Goal: Task Accomplishment & Management: Manage account settings

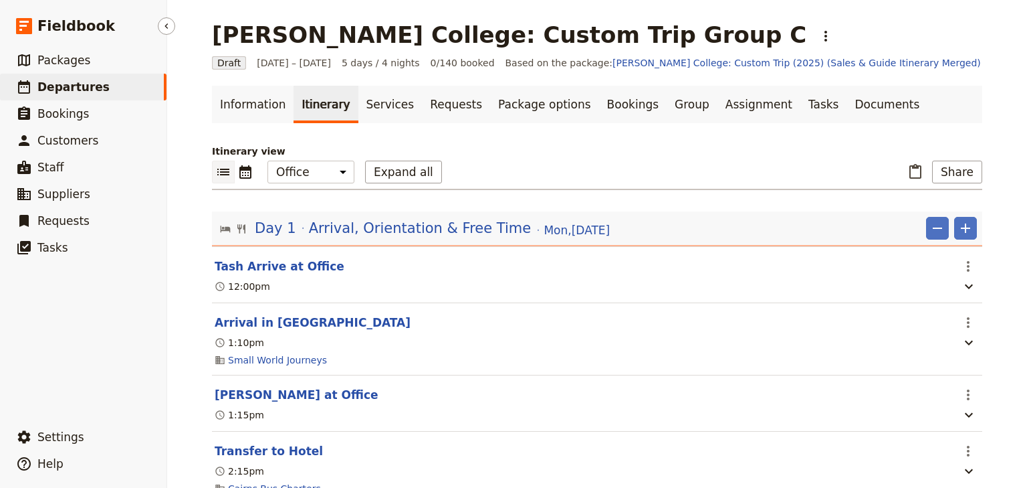
click at [74, 83] on span "Departures" at bounding box center [73, 86] width 72 height 13
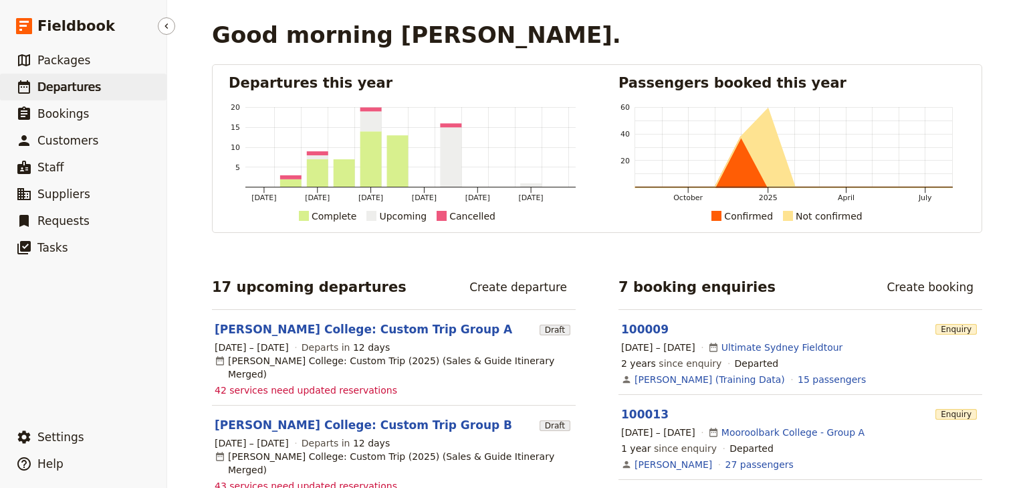
click at [76, 91] on span "Departures" at bounding box center [69, 86] width 64 height 13
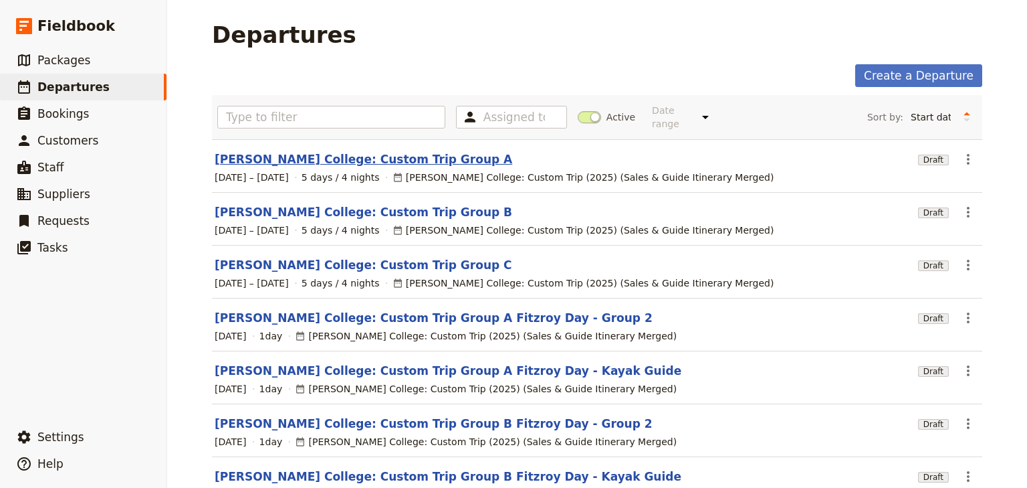
click at [320, 151] on link "Mueller College: Custom Trip Group A" at bounding box center [364, 159] width 298 height 16
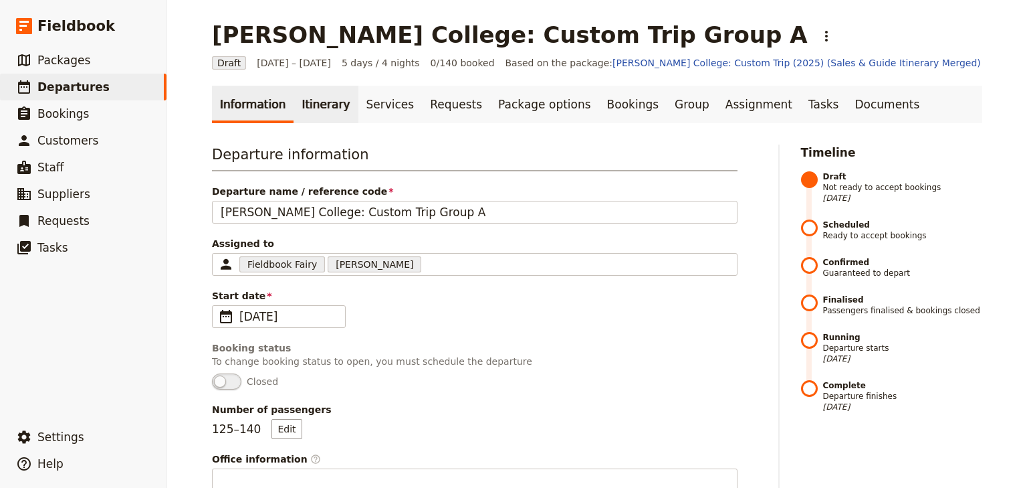
click at [316, 107] on link "Itinerary" at bounding box center [326, 104] width 64 height 37
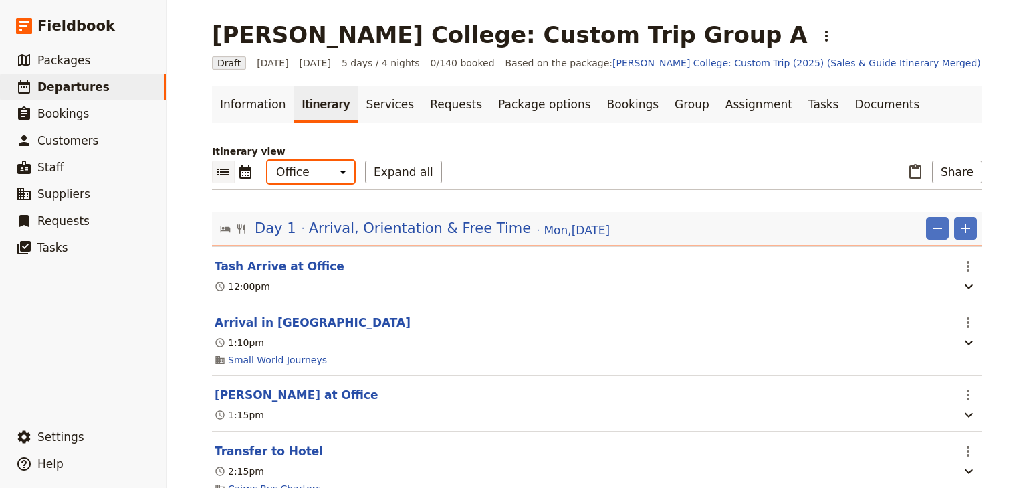
click at [315, 170] on select "Office Guide Passenger Sales" at bounding box center [311, 172] width 87 height 23
select select "PASSENGER"
click at [268, 161] on select "Office Guide Passenger Sales" at bounding box center [311, 172] width 87 height 23
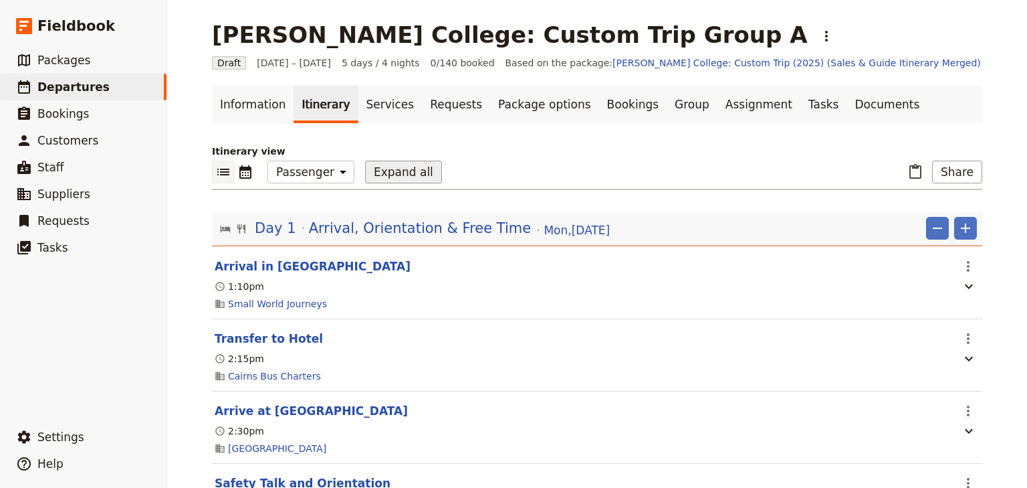
click at [369, 178] on button "Expand all" at bounding box center [403, 172] width 77 height 23
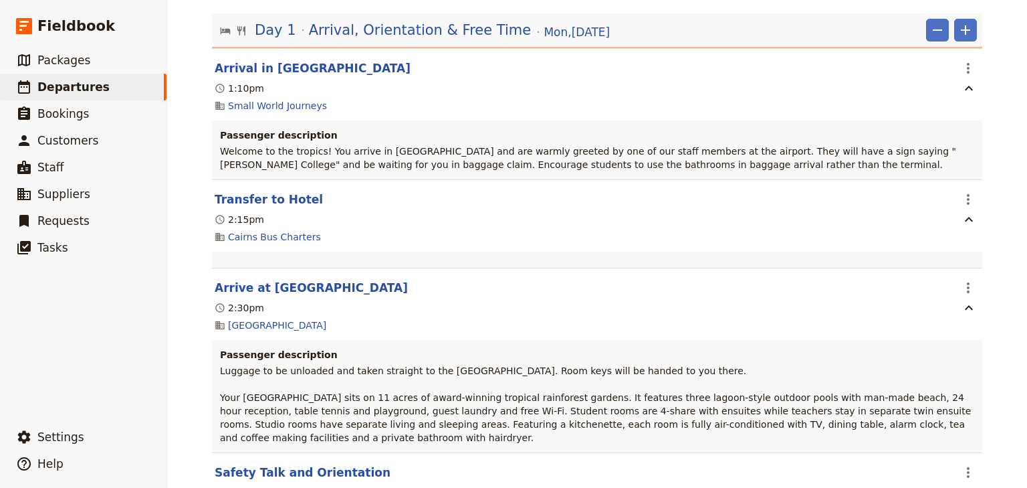
scroll to position [214, 0]
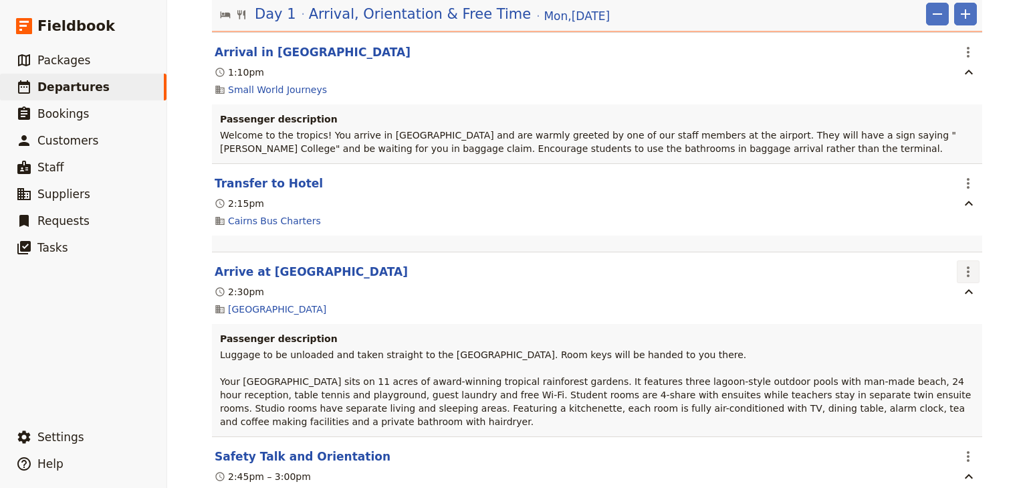
click at [963, 270] on icon "Actions" at bounding box center [969, 272] width 16 height 16
click at [958, 302] on span "Edit this itinerary item" at bounding box center [908, 300] width 118 height 13
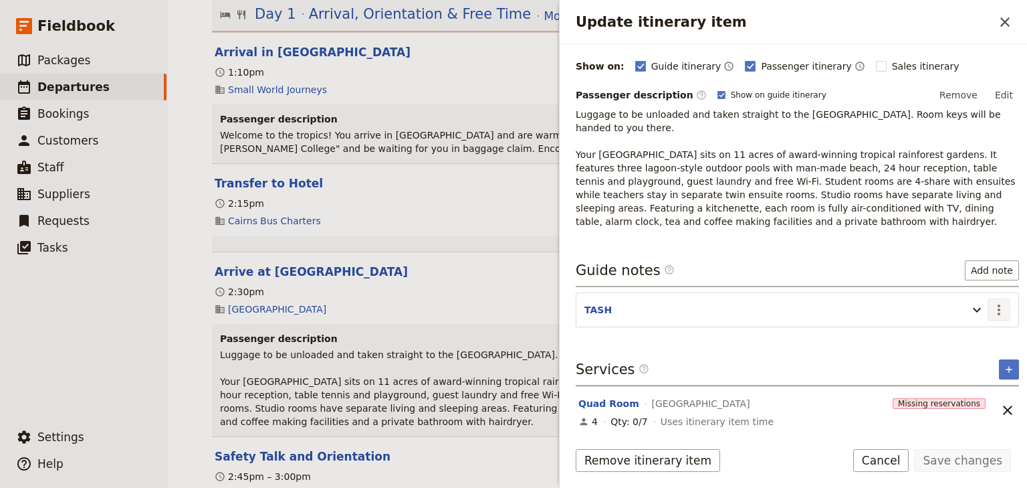
scroll to position [167, 0]
click at [998, 92] on button "Edit" at bounding box center [1004, 94] width 30 height 20
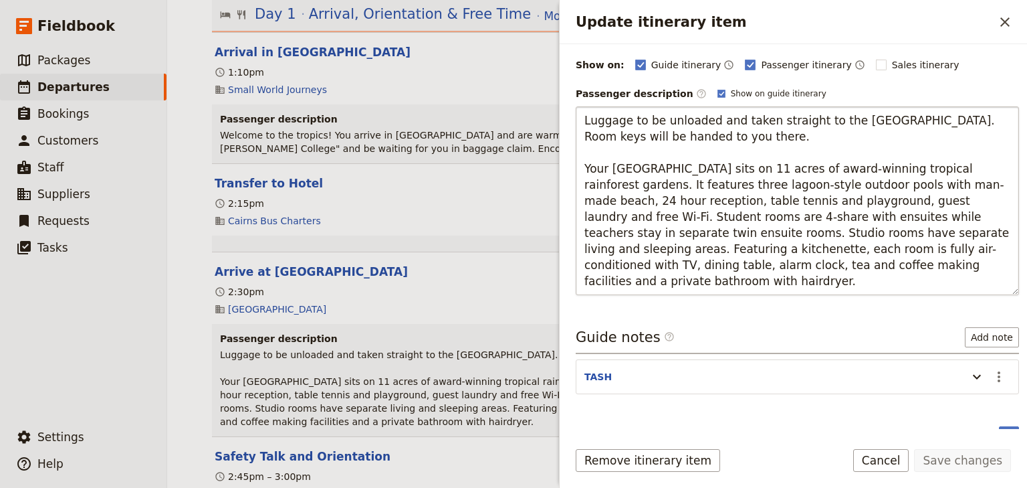
drag, startPoint x: 728, startPoint y: 136, endPoint x: 582, endPoint y: 136, distance: 146.5
click at [582, 136] on textarea "Luggage to be unloaded and taken straight to the Homestead Room. Room keys will…" at bounding box center [797, 200] width 443 height 189
type textarea "Luggage to be unloaded and taken straight to the Homestead Room. Room keys to b…"
drag, startPoint x: 934, startPoint y: 115, endPoint x: 945, endPoint y: 128, distance: 17.1
click at [945, 128] on textarea "Luggage to be unloaded and taken straight to the Homestead Room. Room keys to b…" at bounding box center [797, 200] width 443 height 189
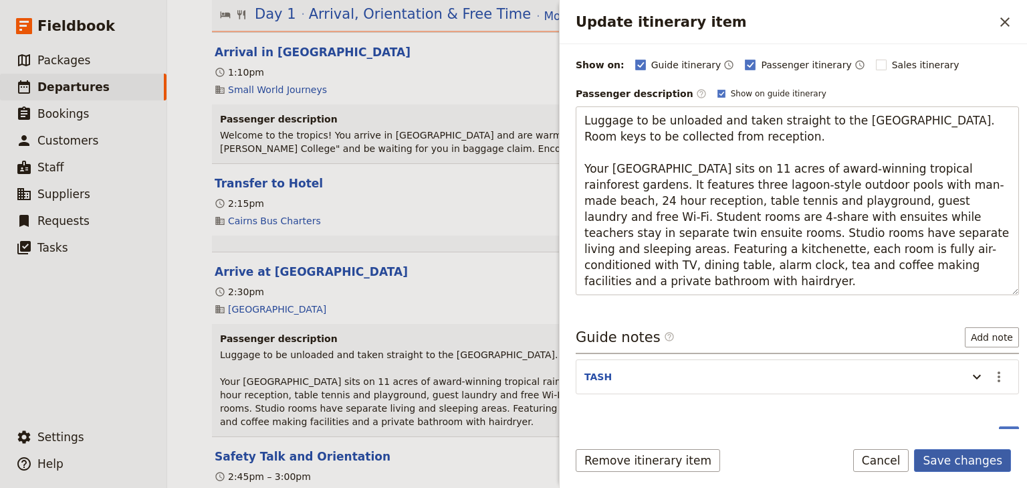
click at [951, 459] on button "Save changes" at bounding box center [962, 460] width 97 height 23
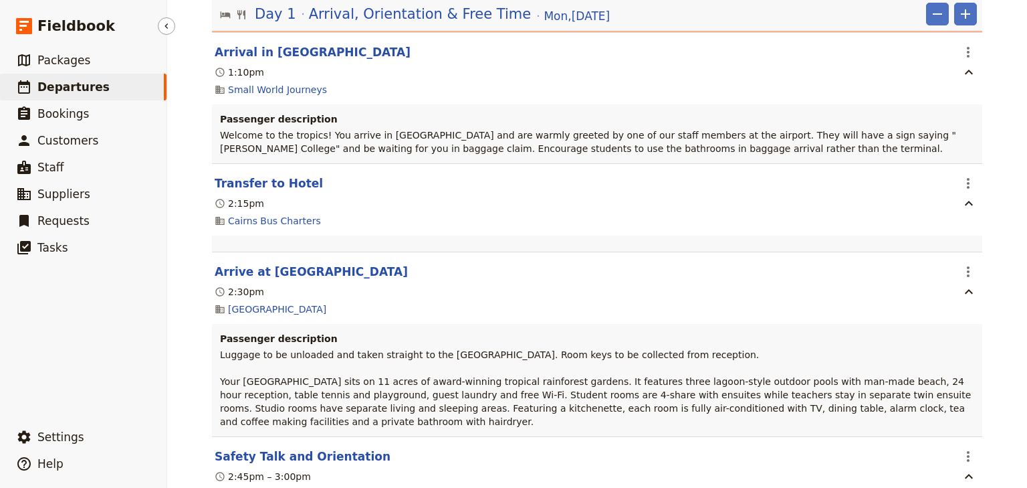
click at [73, 88] on span "Departures" at bounding box center [73, 86] width 72 height 13
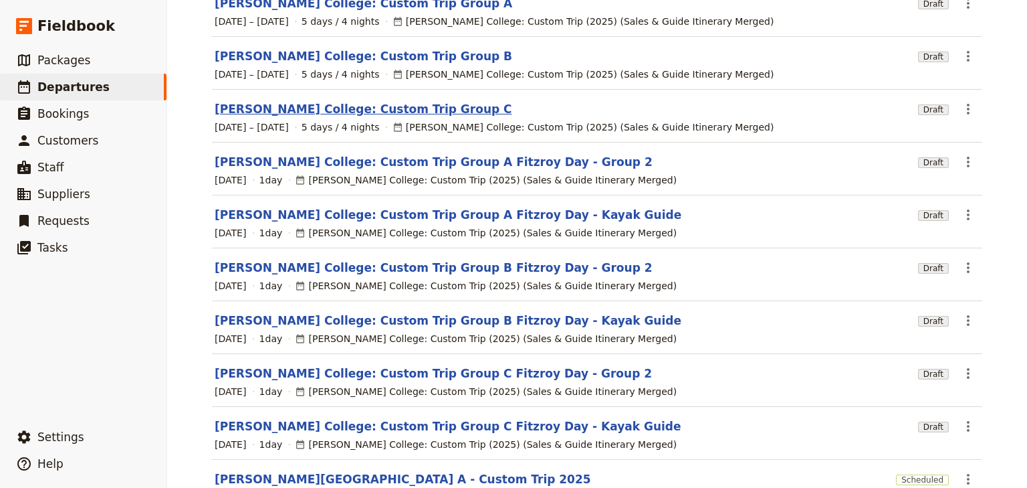
scroll to position [107, 0]
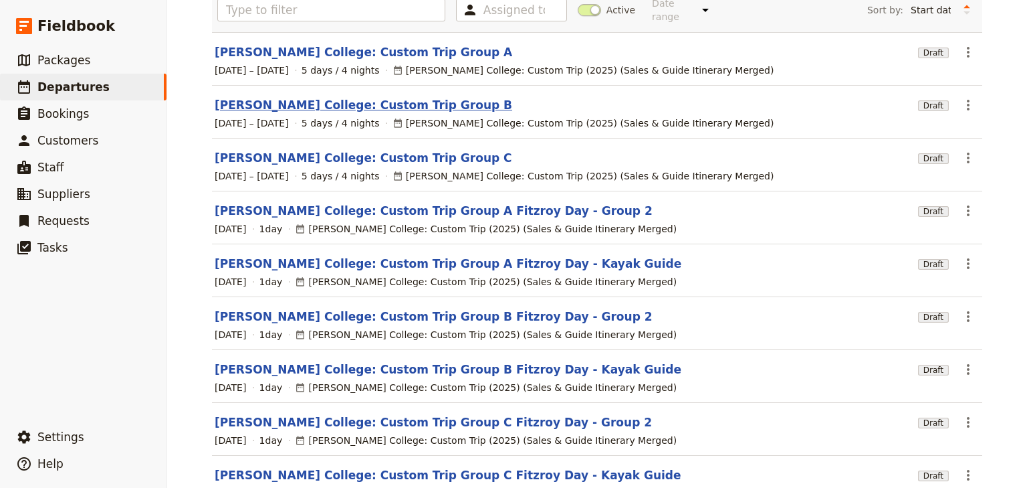
click at [332, 97] on link "Mueller College: Custom Trip Group B" at bounding box center [364, 105] width 298 height 16
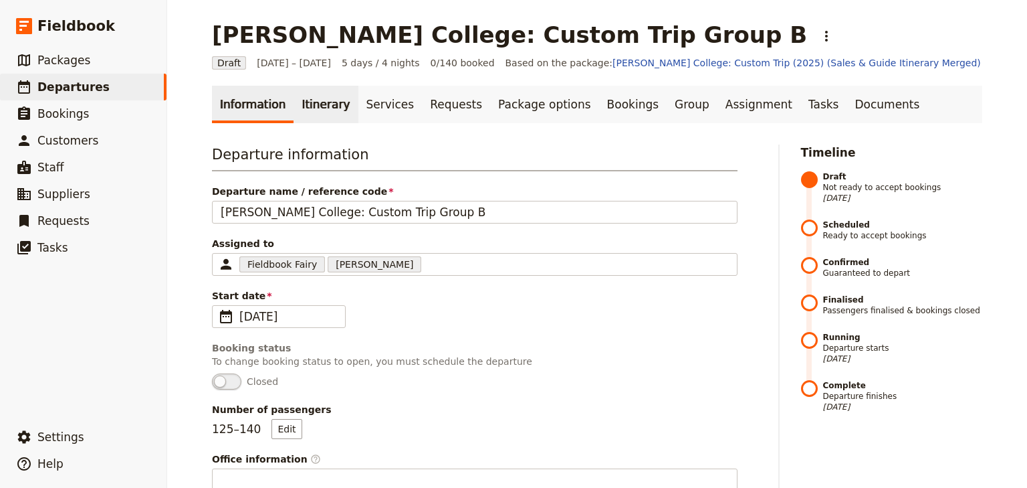
click at [320, 102] on link "Itinerary" at bounding box center [326, 104] width 64 height 37
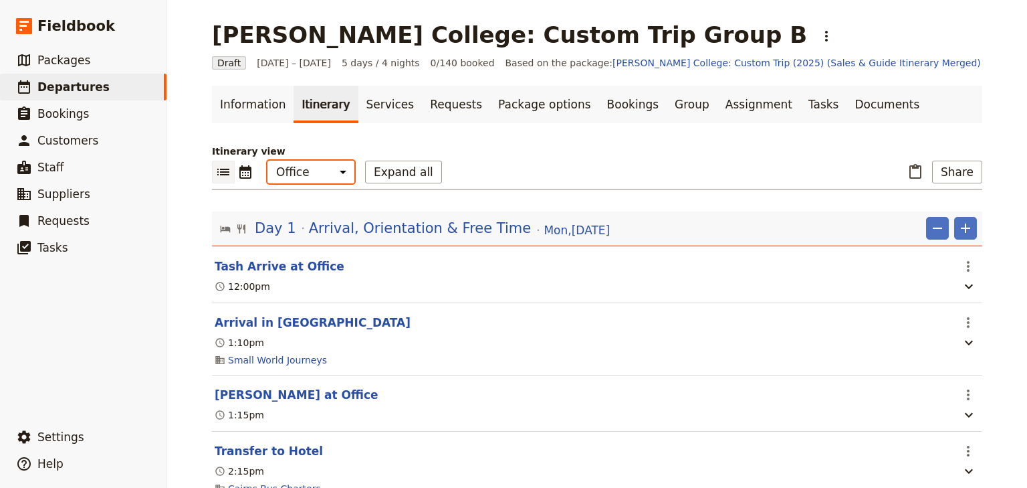
click at [311, 176] on select "Office Guide Passenger Sales" at bounding box center [311, 172] width 87 height 23
select select "PASSENGER"
click at [268, 161] on select "Office Guide Passenger Sales" at bounding box center [311, 172] width 87 height 23
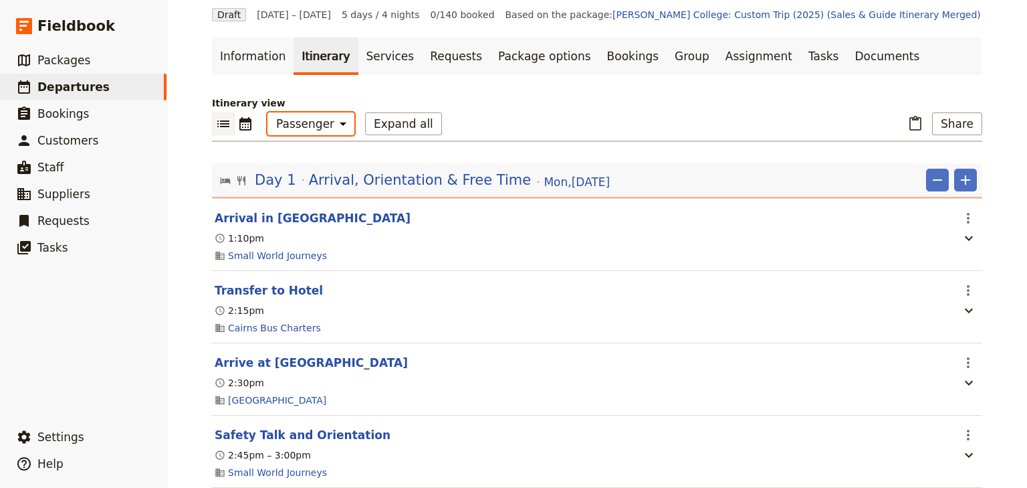
scroll to position [107, 0]
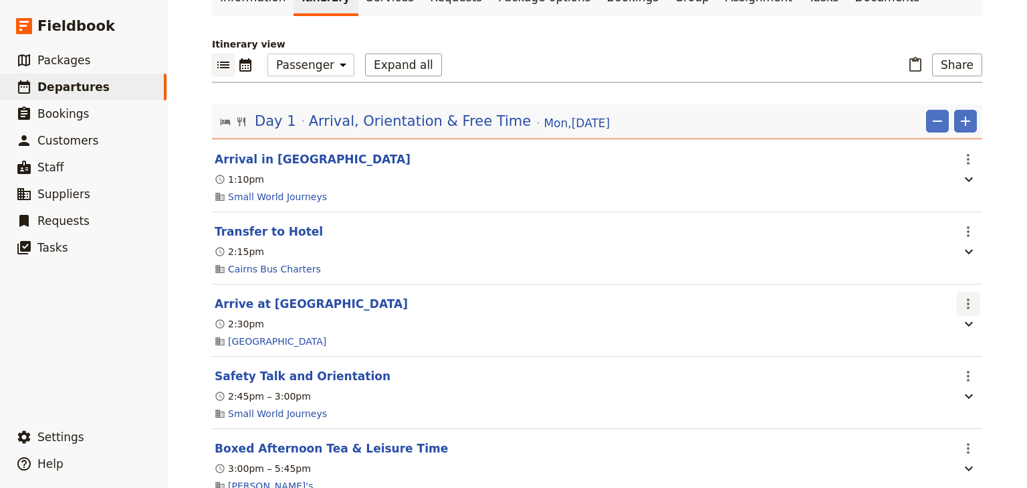
click at [967, 304] on icon "Actions" at bounding box center [968, 303] width 3 height 11
click at [950, 338] on span "Edit this itinerary item" at bounding box center [901, 332] width 105 height 13
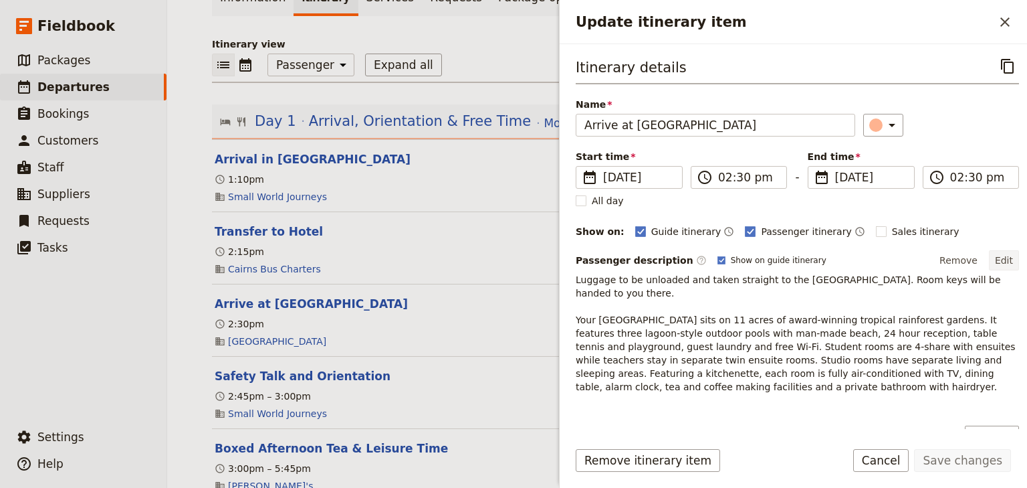
click at [1001, 260] on button "Edit" at bounding box center [1004, 260] width 30 height 20
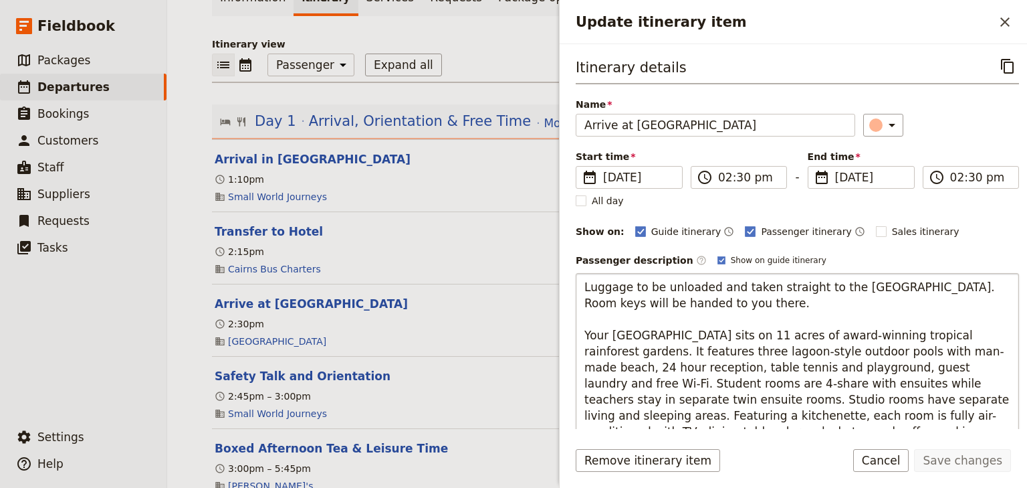
drag, startPoint x: 936, startPoint y: 282, endPoint x: 947, endPoint y: 297, distance: 19.1
click at [947, 297] on textarea "Luggage to be unloaded and taken straight to the Homestead Room. Room keys will…" at bounding box center [797, 367] width 443 height 189
type textarea "Luggage to be unloaded and taken straight to the Homestead Room. Room keys to b…"
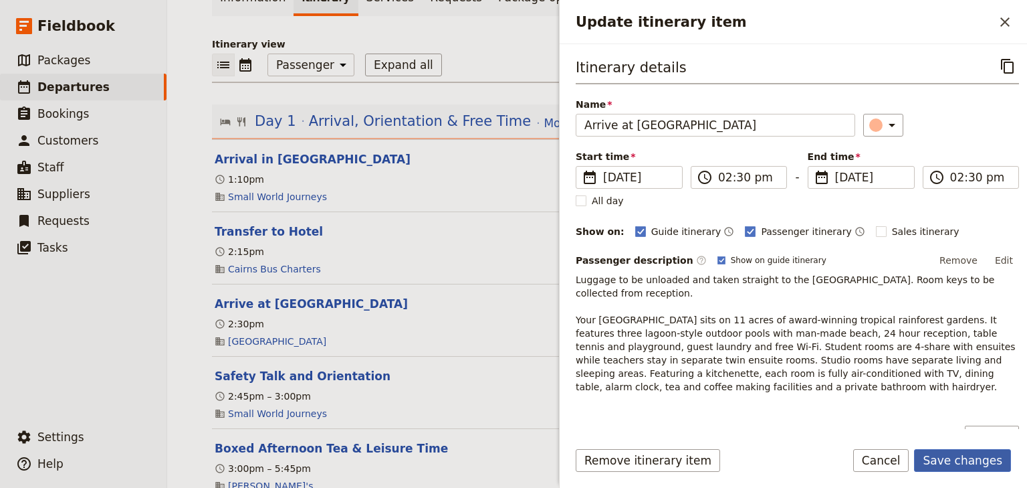
click at [952, 463] on button "Save changes" at bounding box center [962, 460] width 97 height 23
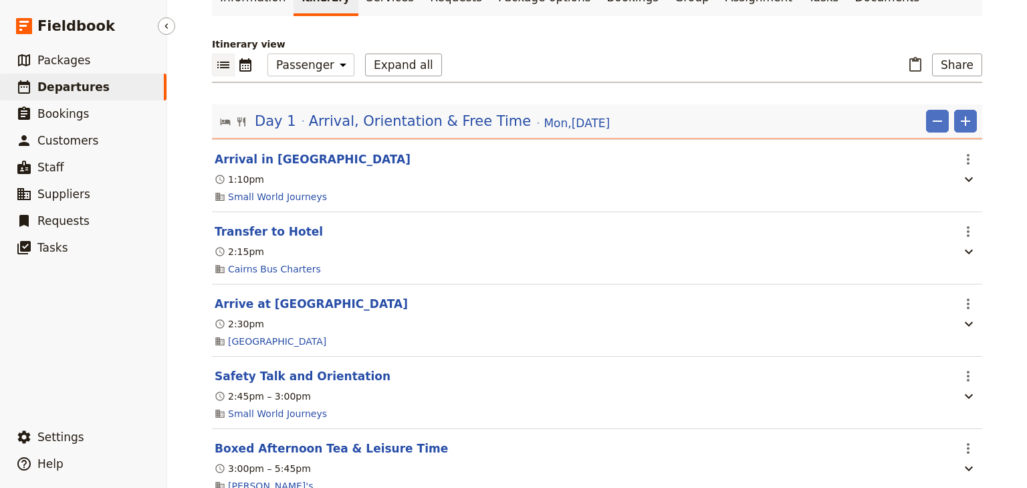
click at [78, 89] on span "Departures" at bounding box center [73, 86] width 72 height 13
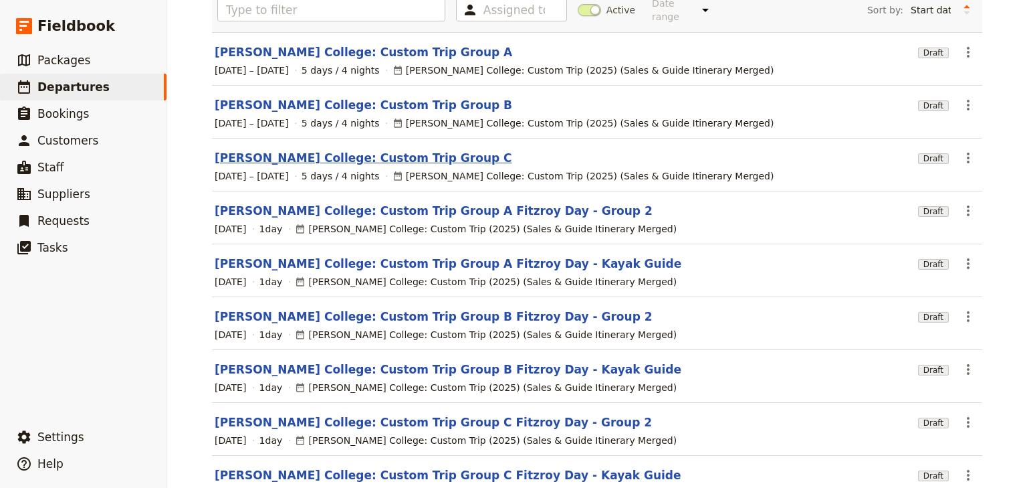
click at [353, 150] on link "[PERSON_NAME] College: Custom Trip Group C" at bounding box center [364, 158] width 298 height 16
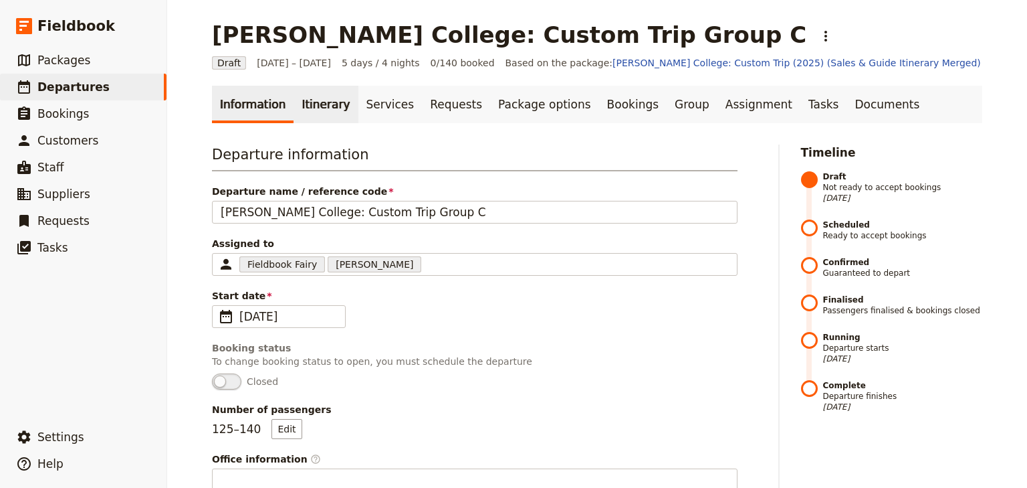
click at [312, 110] on link "Itinerary" at bounding box center [326, 104] width 64 height 37
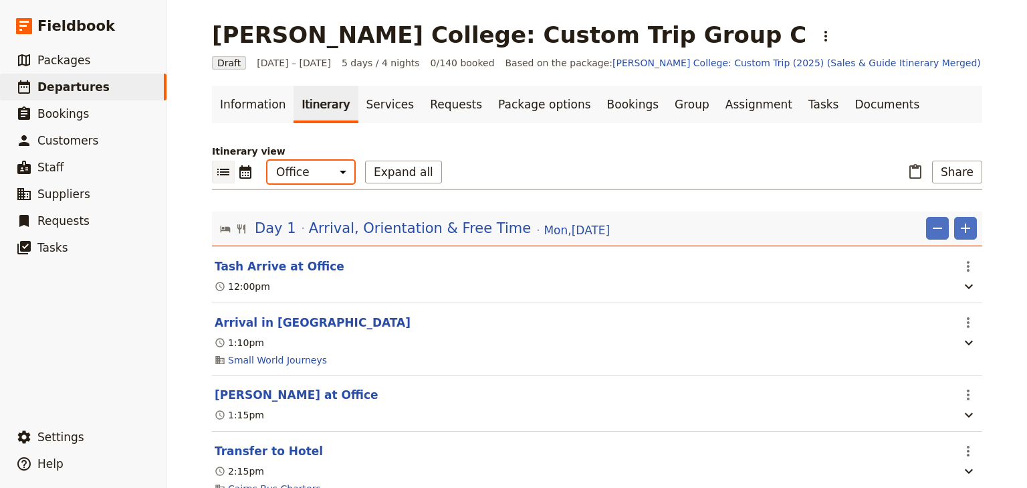
drag, startPoint x: 308, startPoint y: 174, endPoint x: 308, endPoint y: 181, distance: 7.4
click at [308, 174] on select "Office Guide Passenger Sales" at bounding box center [311, 172] width 87 height 23
select select "PASSENGER"
click at [268, 161] on select "Office Guide Passenger Sales" at bounding box center [311, 172] width 87 height 23
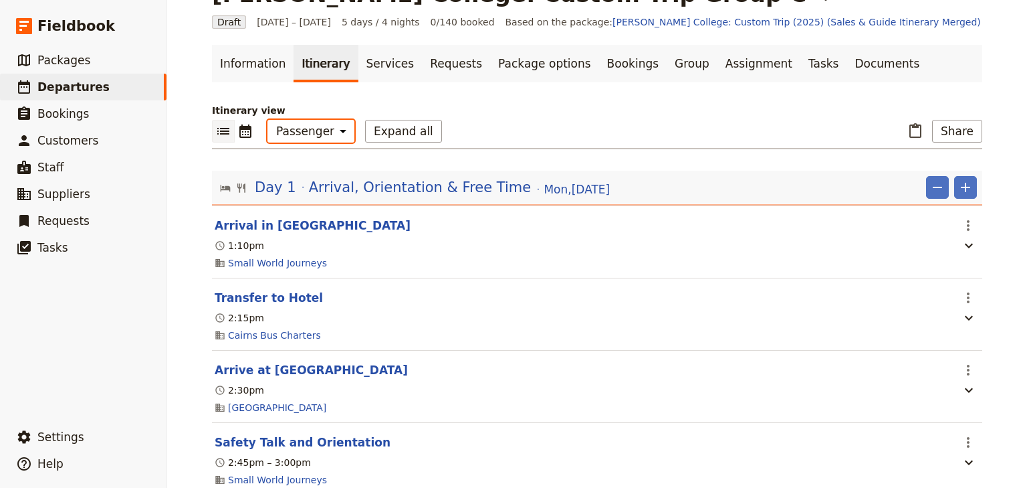
scroll to position [107, 0]
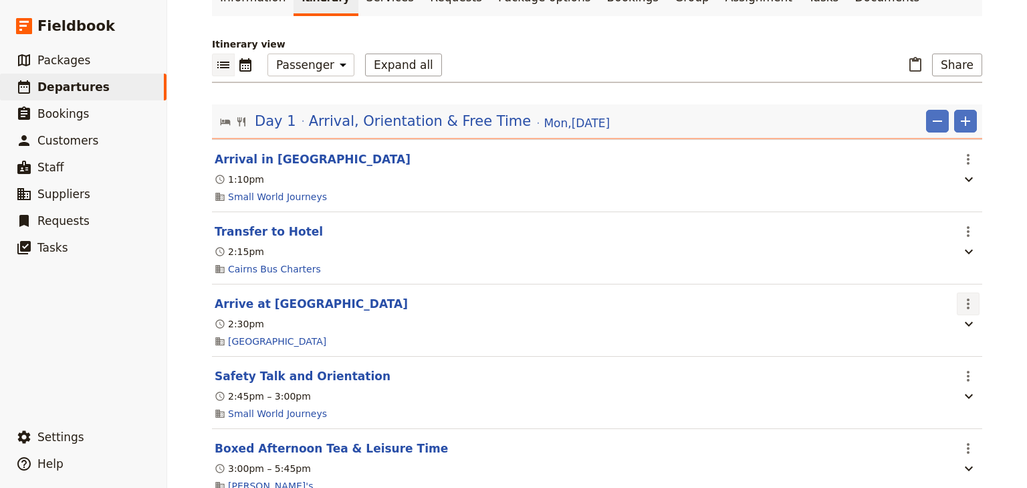
click at [963, 301] on icon "Actions" at bounding box center [969, 304] width 16 height 16
click at [959, 329] on span "Edit this itinerary item" at bounding box center [908, 332] width 118 height 13
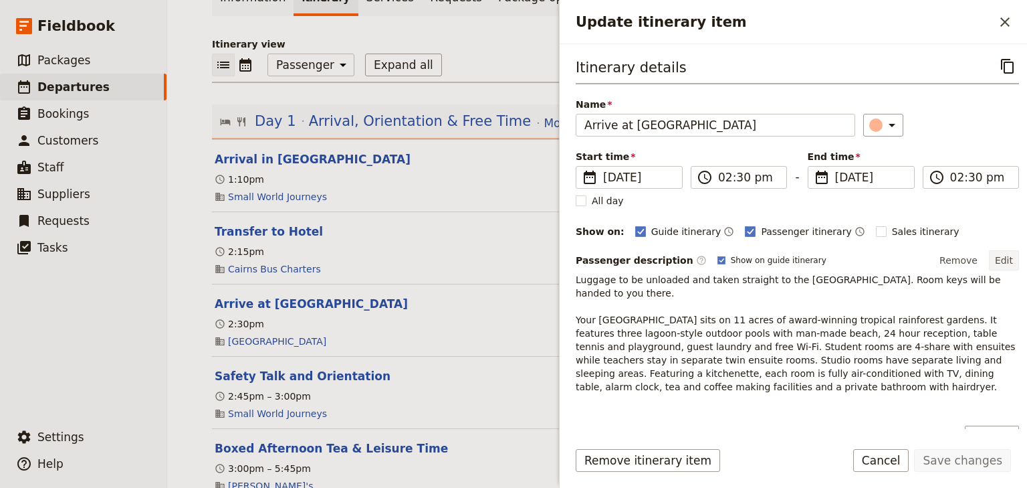
click at [999, 259] on button "Edit" at bounding box center [1004, 260] width 30 height 20
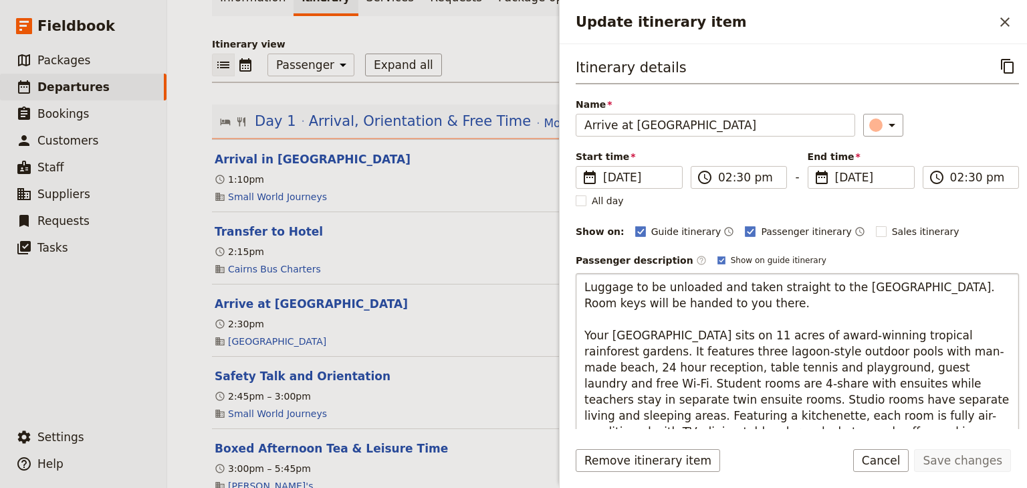
drag, startPoint x: 934, startPoint y: 284, endPoint x: 939, endPoint y: 294, distance: 11.1
click at [939, 294] on textarea "Luggage to be unloaded and taken straight to the Homestead Room. Room keys will…" at bounding box center [797, 367] width 443 height 189
type textarea "Luggage to be unloaded and taken straight to the Homestead Room. Room keys to b…"
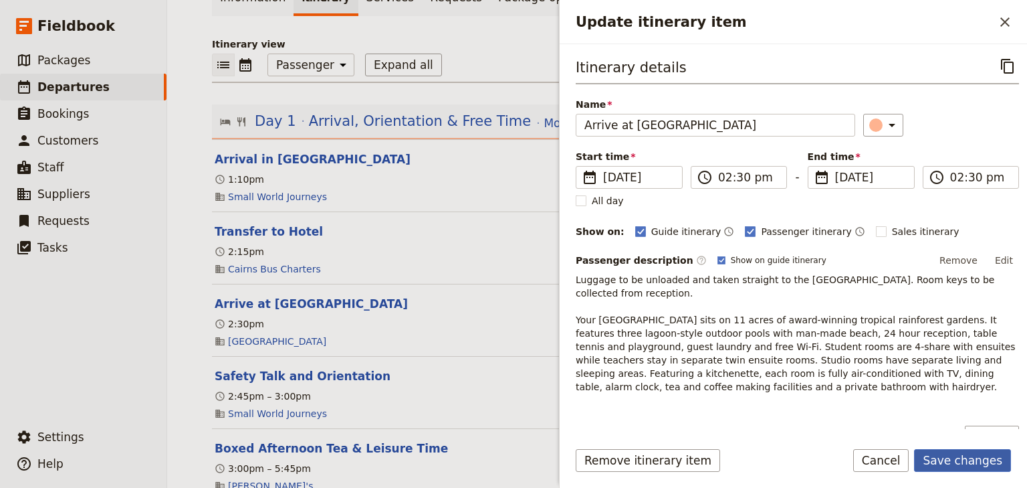
click at [956, 460] on button "Save changes" at bounding box center [962, 460] width 97 height 23
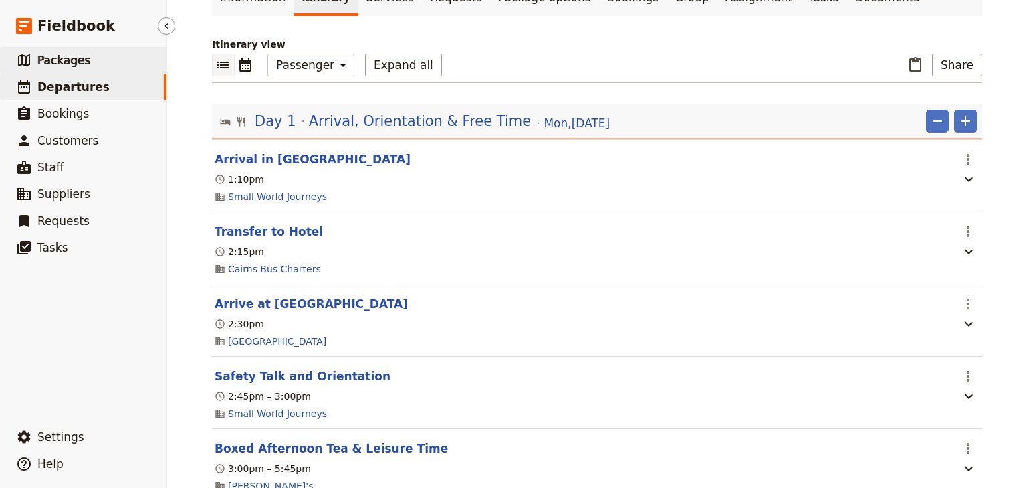
click at [72, 54] on span "Packages" at bounding box center [63, 60] width 53 height 13
